Goal: Task Accomplishment & Management: Complete application form

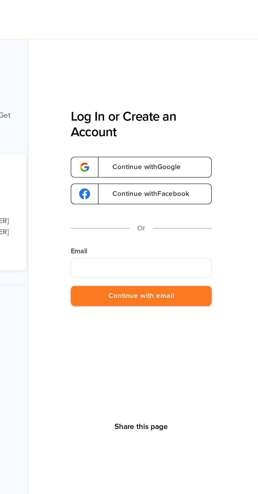
click at [208, 135] on label "Email" at bounding box center [195, 133] width 75 height 5
click at [208, 137] on input "Email" at bounding box center [195, 142] width 75 height 11
type input "**********"
click at [212, 157] on button "Continue with email" at bounding box center [195, 157] width 75 height 11
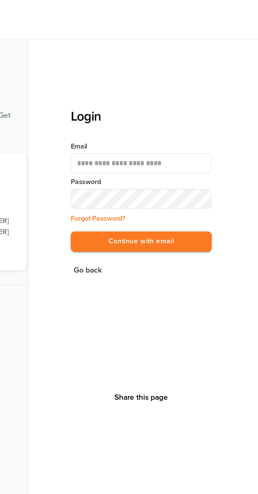
click at [223, 98] on label "Password" at bounding box center [195, 96] width 75 height 5
click at [212, 127] on button "Continue with email" at bounding box center [195, 128] width 75 height 11
